Goal: Find specific page/section: Find specific page/section

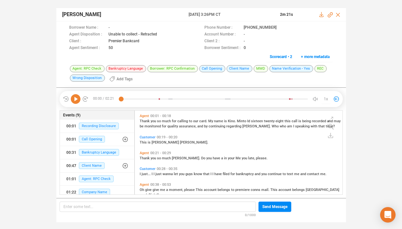
scroll to position [82, 205]
click at [76, 99] on icon at bounding box center [76, 99] width 10 height 10
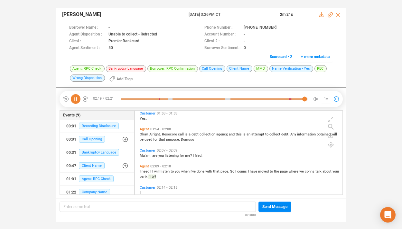
scroll to position [318, 0]
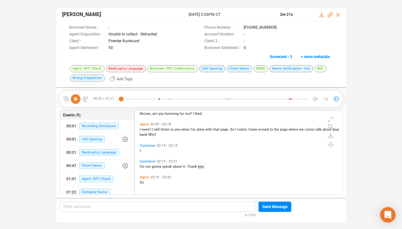
click at [30, 125] on div "Nina Harold-Nwachukwu 09 Oct 2025 @ 3:26PM CT 2m 21s Borrower Name : - Phone Nu…" at bounding box center [201, 112] width 402 height 224
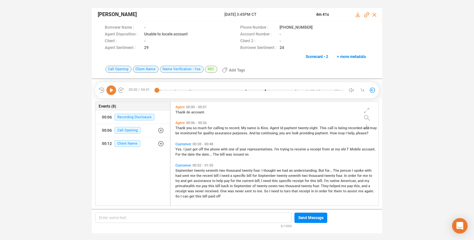
click at [111, 90] on icon at bounding box center [111, 90] width 10 height 10
click at [315, 28] on icon at bounding box center [317, 27] width 5 height 5
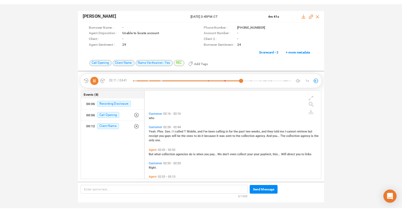
scroll to position [220, 0]
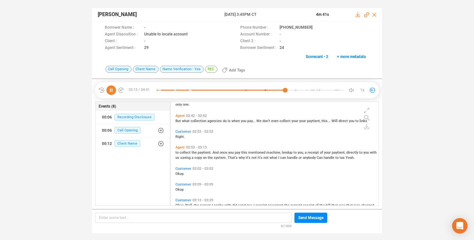
click at [112, 89] on icon at bounding box center [111, 90] width 10 height 10
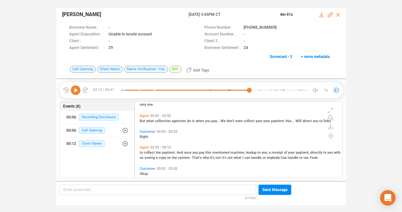
scroll to position [234, 0]
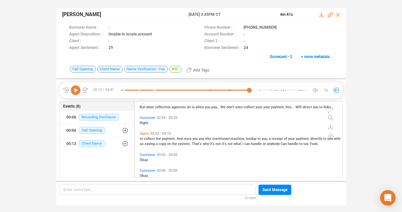
click at [76, 89] on icon at bounding box center [76, 90] width 10 height 10
click at [280, 27] on icon at bounding box center [282, 27] width 5 height 5
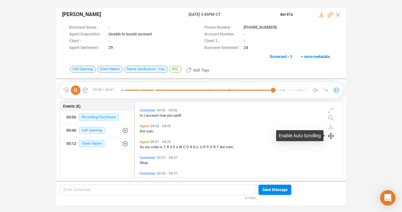
click at [332, 137] on icon at bounding box center [331, 136] width 6 height 6
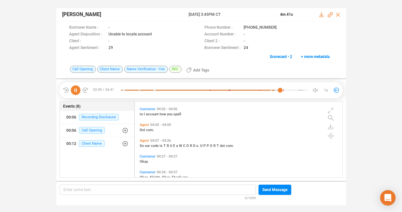
scroll to position [418, 0]
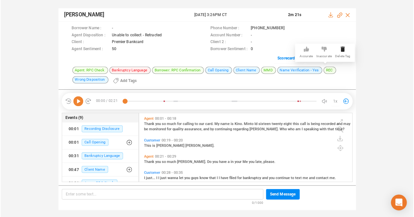
scroll to position [66, 205]
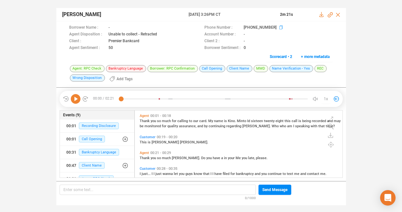
click at [280, 26] on icon at bounding box center [282, 27] width 5 height 5
click at [280, 27] on icon at bounding box center [282, 27] width 5 height 5
click at [75, 100] on icon at bounding box center [76, 99] width 10 height 10
click at [75, 98] on icon at bounding box center [76, 99] width 10 height 10
click at [76, 98] on icon at bounding box center [76, 99] width 10 height 10
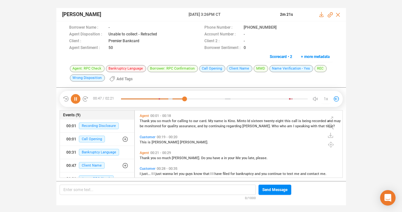
click at [79, 97] on icon at bounding box center [76, 99] width 10 height 10
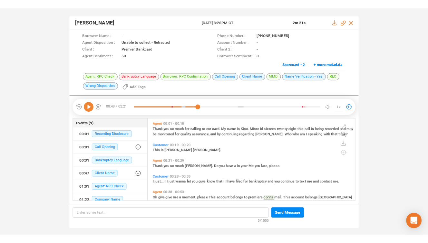
scroll to position [80, 205]
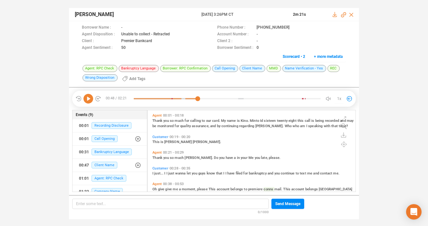
click at [88, 97] on icon at bounding box center [88, 99] width 10 height 10
click at [88, 98] on icon at bounding box center [88, 99] width 10 height 10
click at [87, 98] on icon at bounding box center [88, 99] width 10 height 10
click at [90, 98] on icon at bounding box center [88, 99] width 10 height 10
click at [90, 97] on icon at bounding box center [88, 99] width 10 height 10
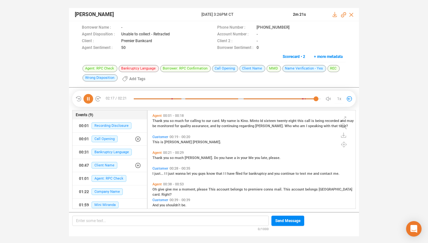
scroll to position [97, 205]
click at [402, 19] on div "Nina Harold-Nwachukwu 09 Oct 2025 @ 3:26PM CT 2m 21s Borrower Name : - Phone Nu…" at bounding box center [214, 119] width 428 height 238
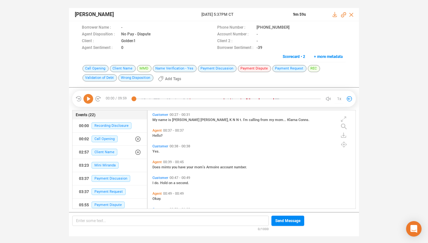
scroll to position [30, 0]
